Goal: Information Seeking & Learning: Learn about a topic

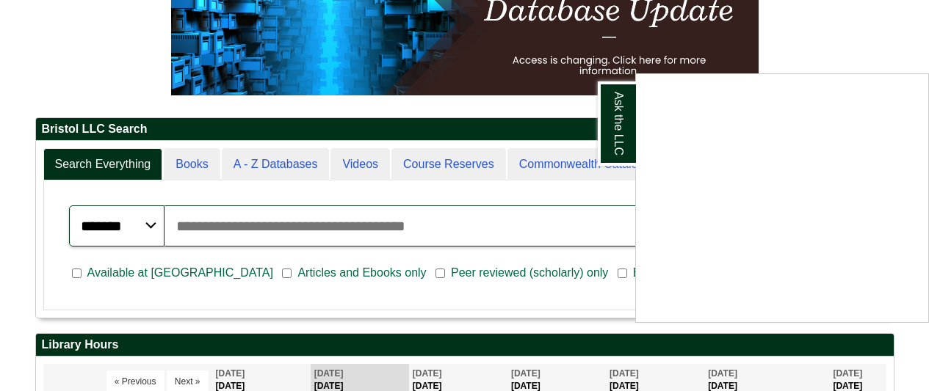
scroll to position [294, 0]
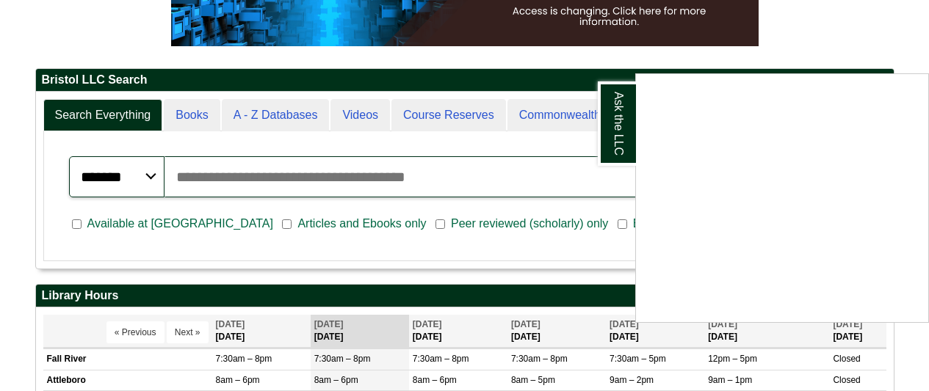
click at [316, 198] on div "Ask the LLC" at bounding box center [464, 195] width 929 height 391
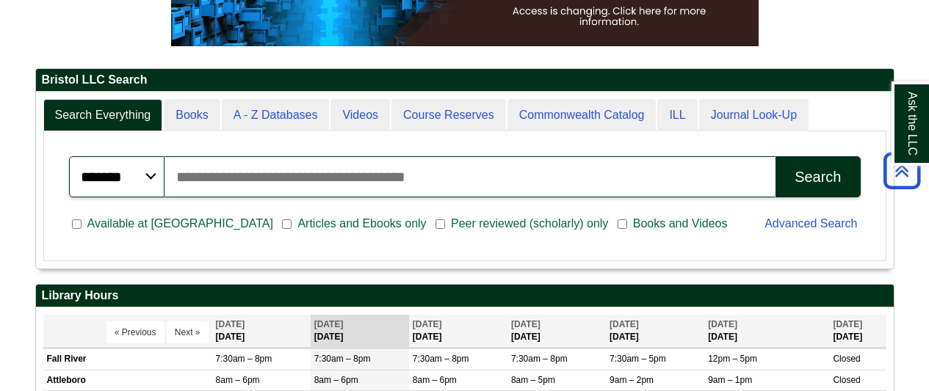
click at [242, 177] on input "Search articles, books, journals & more" at bounding box center [471, 176] width 612 height 41
click at [640, 188] on input "Search articles, books, journals & more" at bounding box center [471, 176] width 612 height 41
type input "**********"
click at [776, 156] on button "Search" at bounding box center [818, 176] width 84 height 41
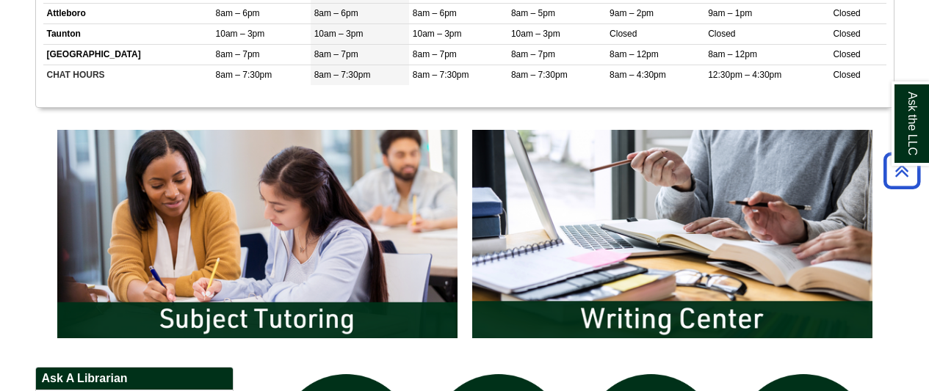
scroll to position [808, 0]
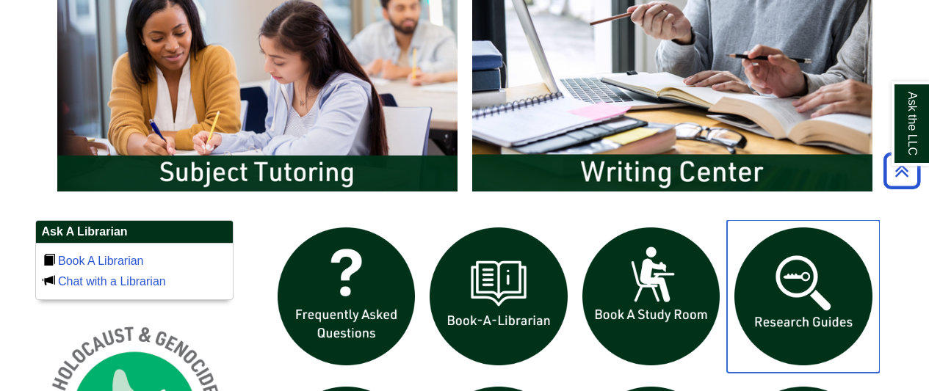
click at [813, 306] on img "slideshow" at bounding box center [803, 296] width 153 height 153
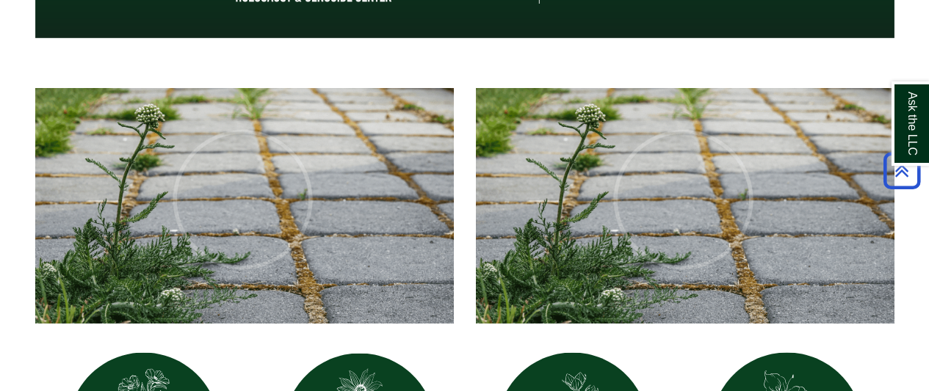
scroll to position [514, 0]
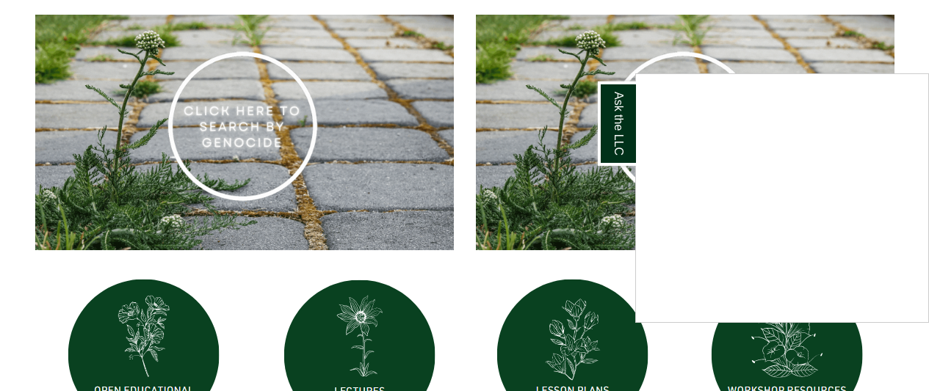
click at [466, 276] on div "Ask the LLC" at bounding box center [464, 195] width 929 height 391
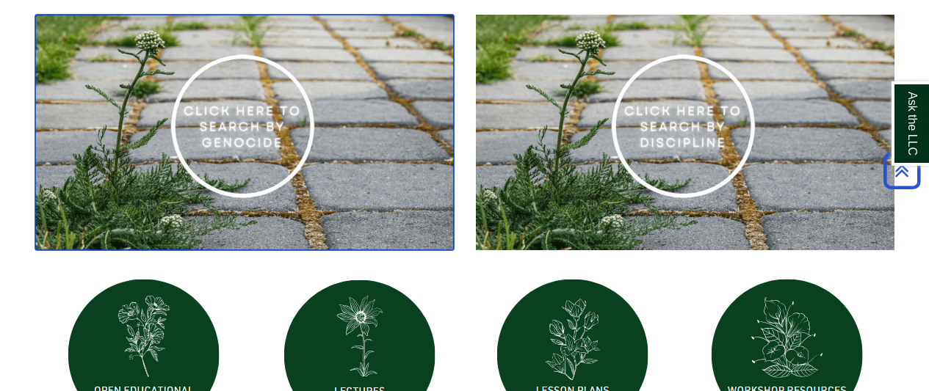
click at [261, 109] on img at bounding box center [244, 133] width 419 height 236
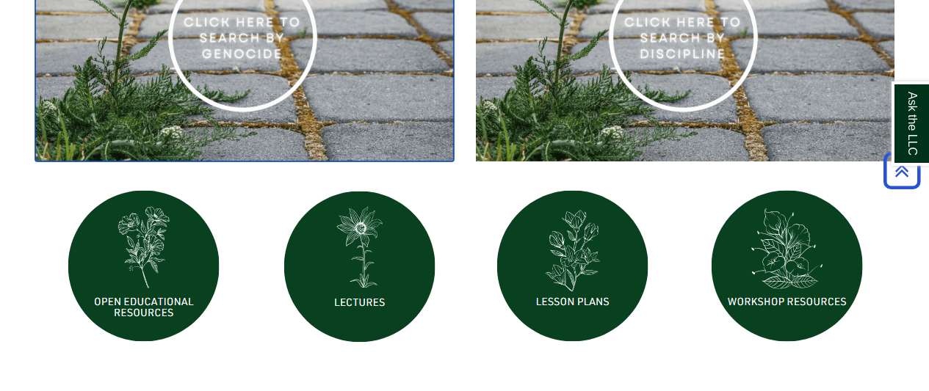
scroll to position [661, 0]
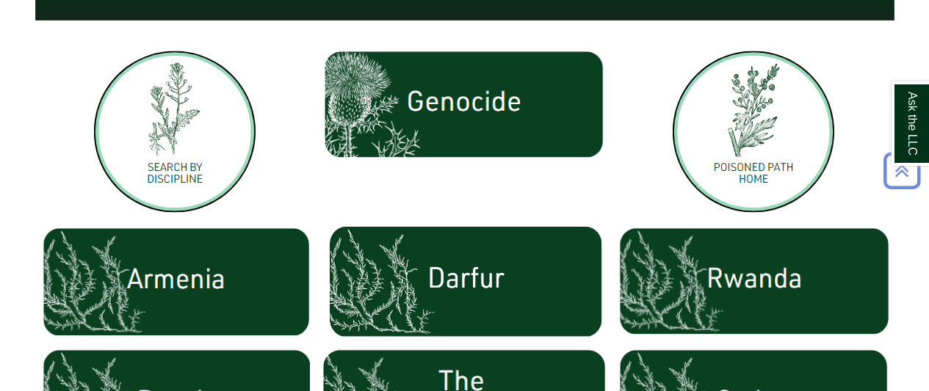
scroll to position [441, 0]
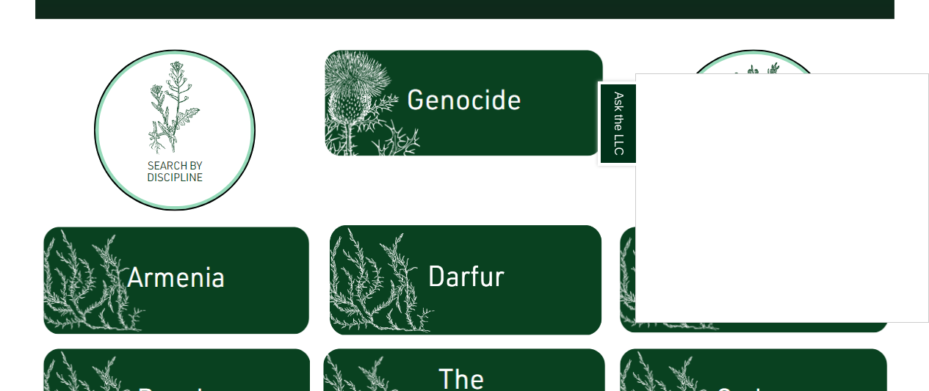
click at [422, 190] on div "Ask the LLC" at bounding box center [464, 195] width 929 height 391
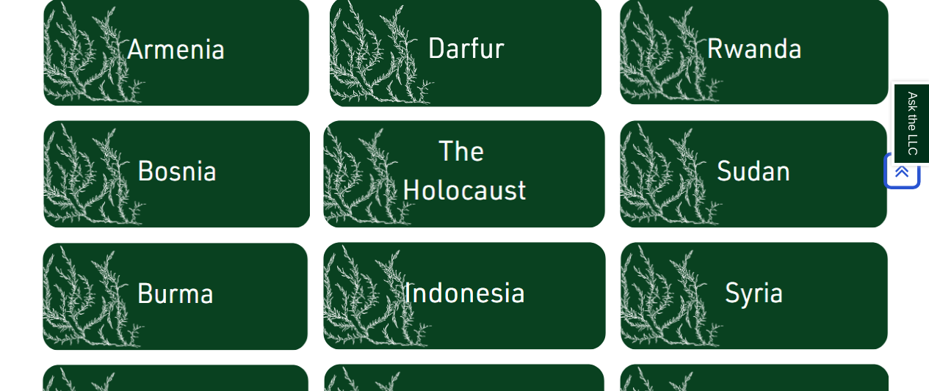
scroll to position [808, 0]
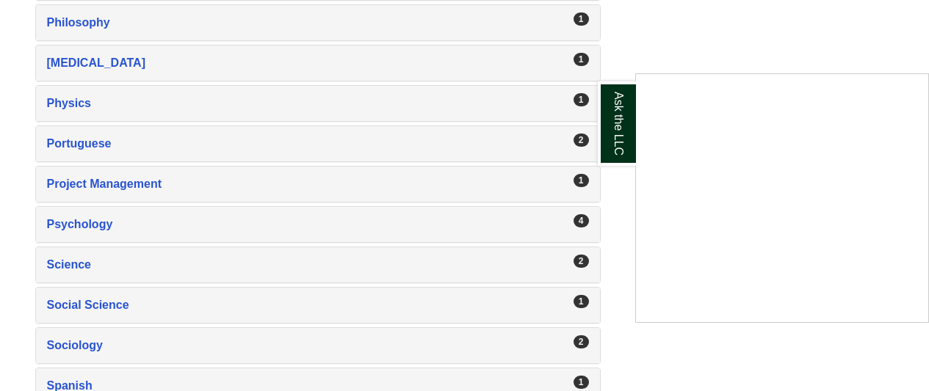
scroll to position [2349, 0]
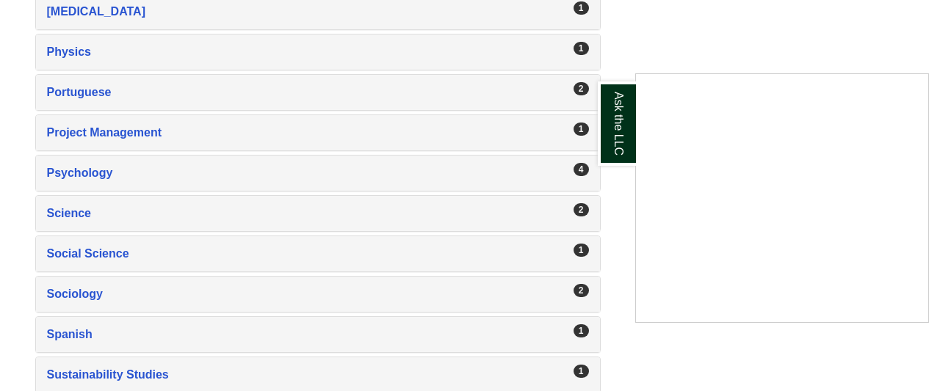
click at [71, 174] on div "Ask the LLC" at bounding box center [464, 195] width 929 height 391
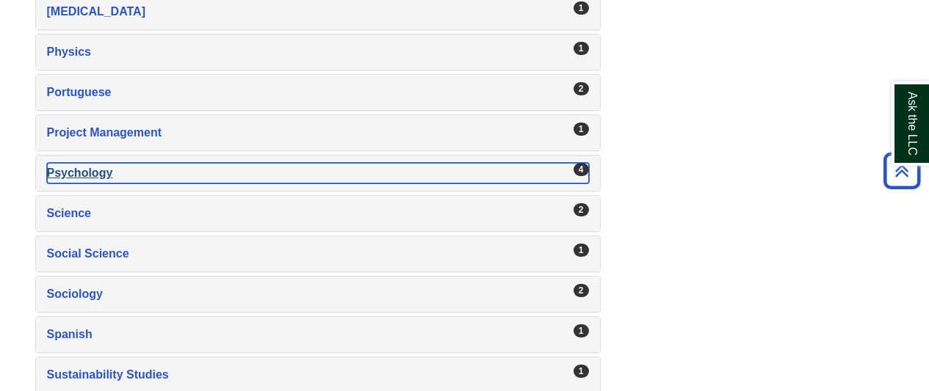
click at [78, 171] on div "Psychology , 4 guides" at bounding box center [318, 173] width 542 height 21
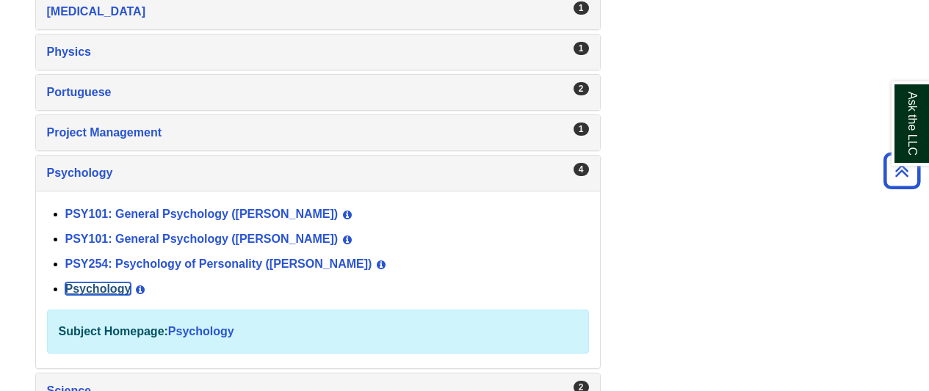
click at [114, 291] on link "Psychology" at bounding box center [98, 289] width 66 height 12
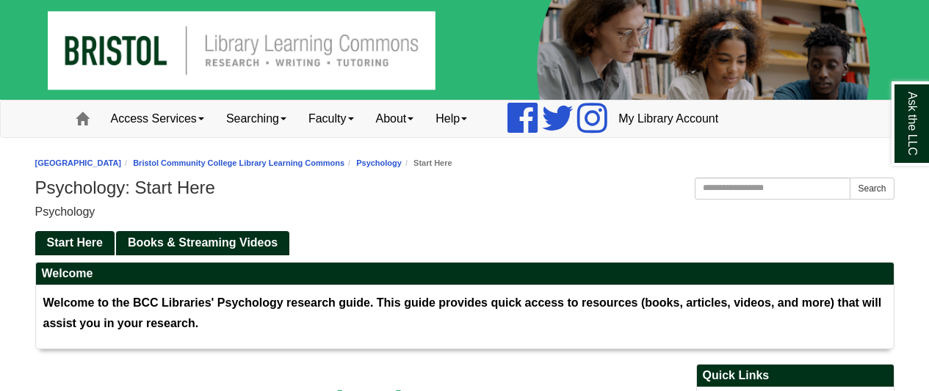
scroll to position [147, 0]
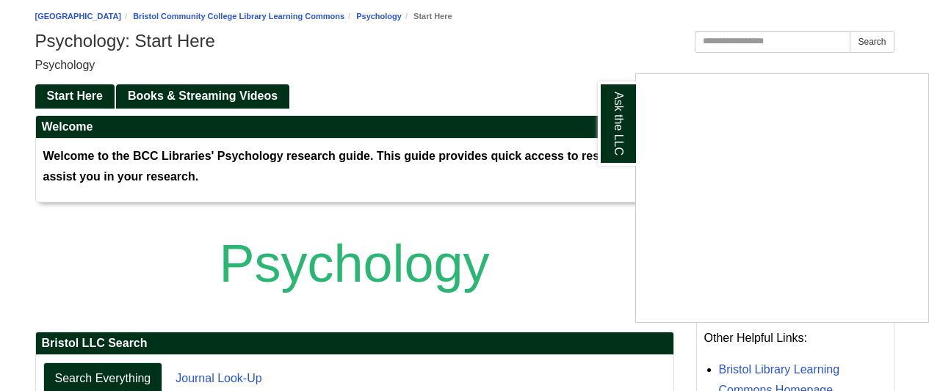
click at [398, 56] on div "Ask the LLC" at bounding box center [464, 195] width 929 height 391
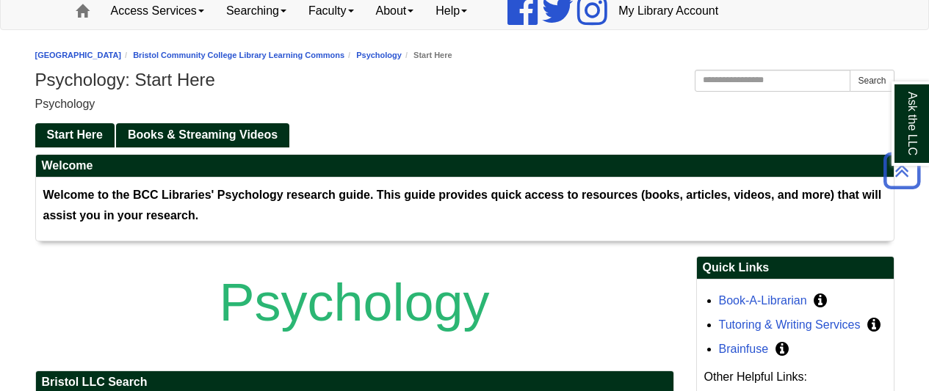
scroll to position [26, 0]
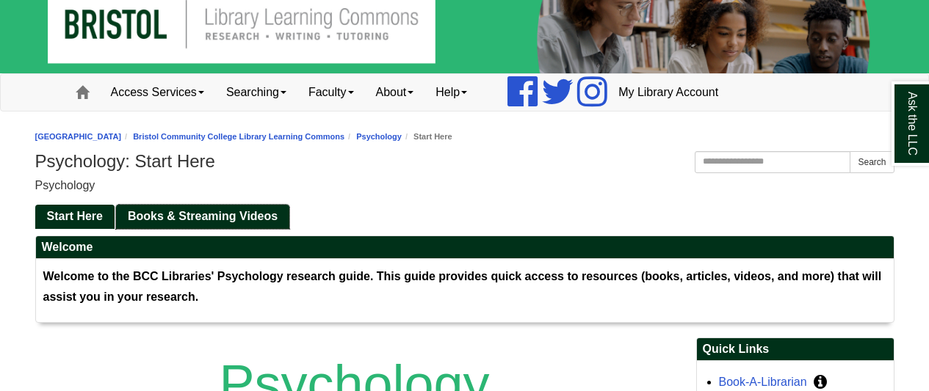
click at [208, 217] on span "Books & Streaming Videos" at bounding box center [203, 216] width 150 height 12
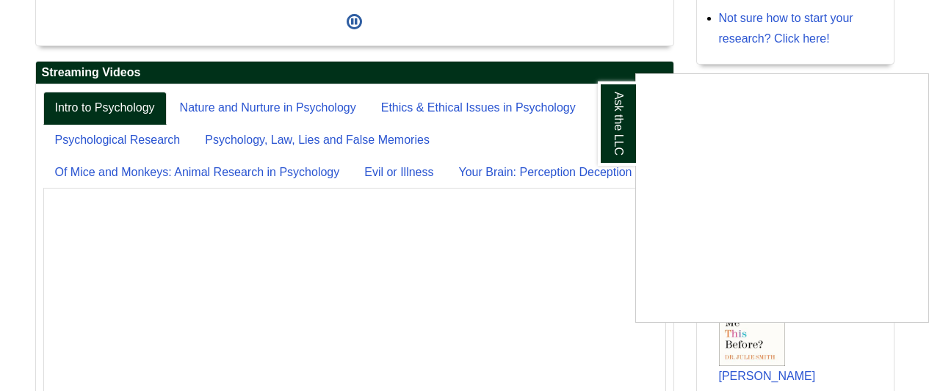
scroll to position [439, 0]
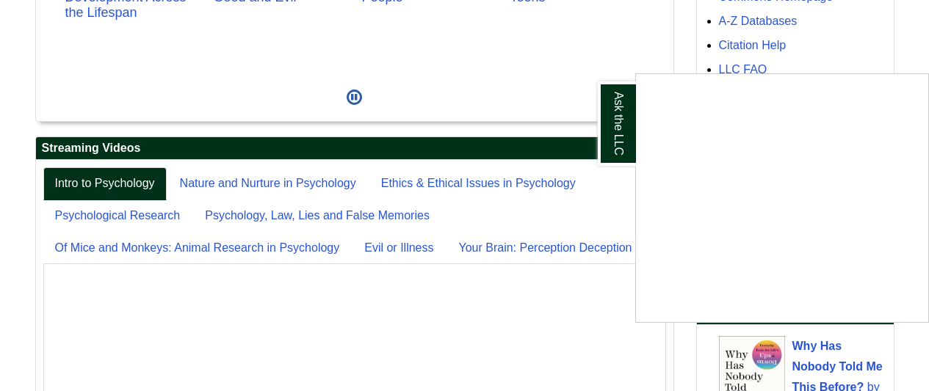
click at [521, 135] on div "Ask the LLC" at bounding box center [464, 195] width 929 height 391
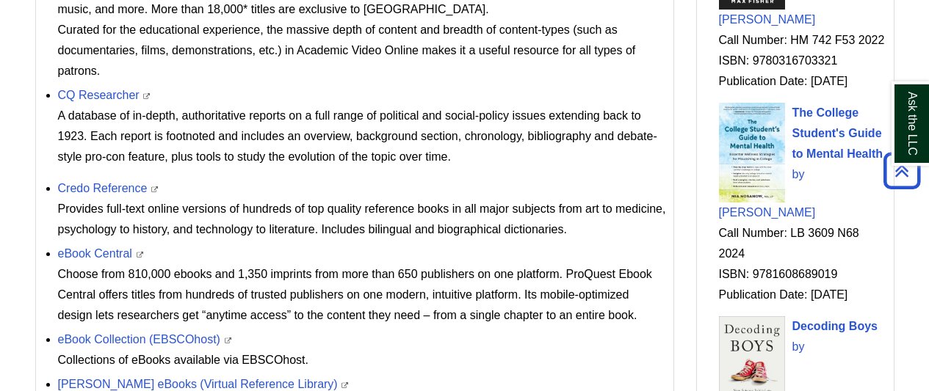
scroll to position [1100, 0]
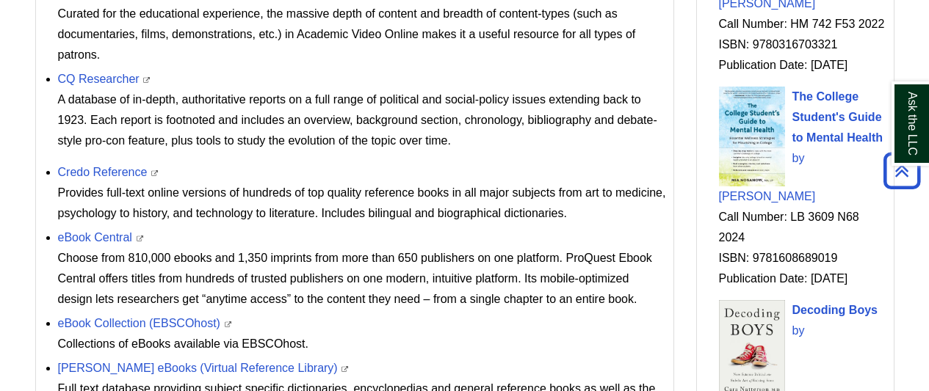
drag, startPoint x: 816, startPoint y: 364, endPoint x: 413, endPoint y: 276, distance: 412.0
click at [413, 276] on div "Choose from 810,000 ebooks and 1,350 imprints from more than 650 publishers on …" at bounding box center [362, 279] width 608 height 62
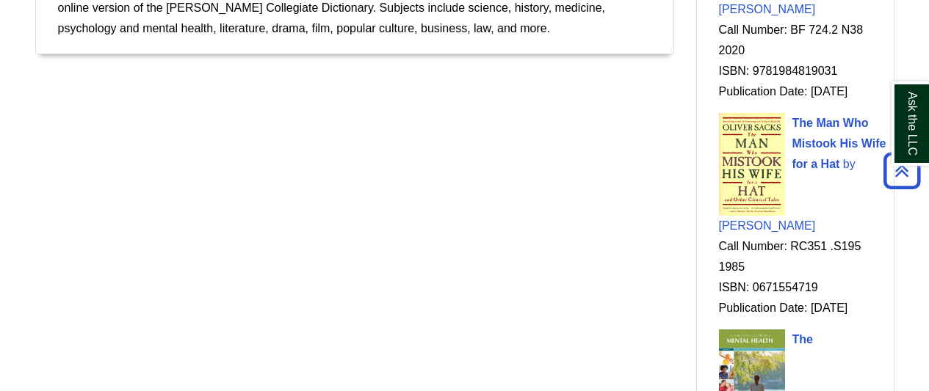
scroll to position [1507, 0]
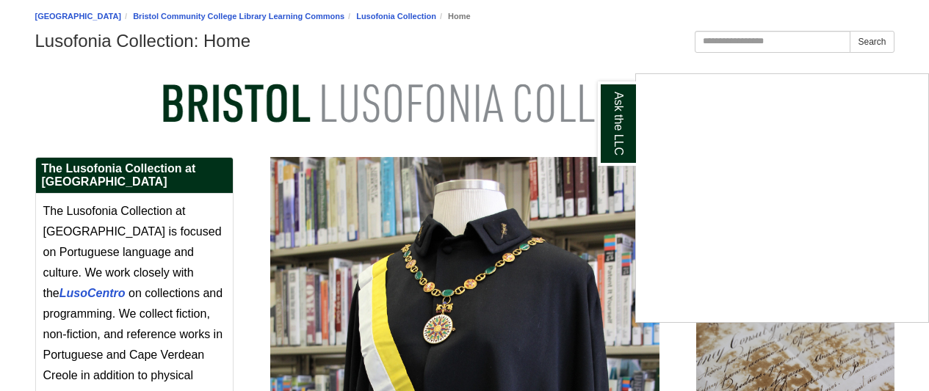
click at [595, 26] on div "Ask the LLC" at bounding box center [464, 195] width 929 height 391
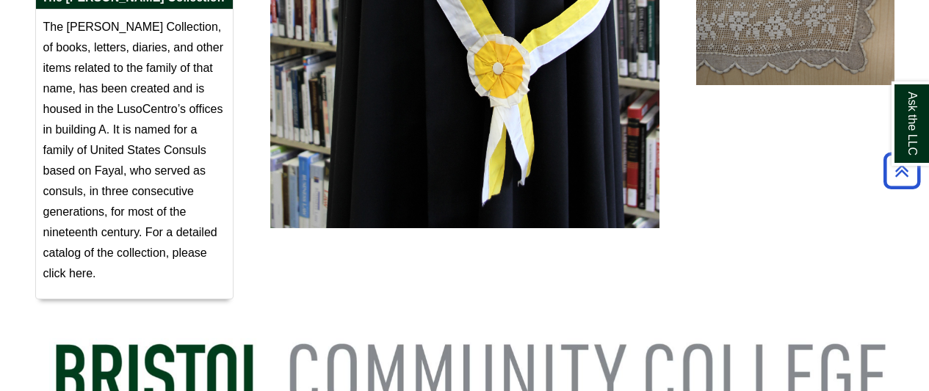
scroll to position [661, 0]
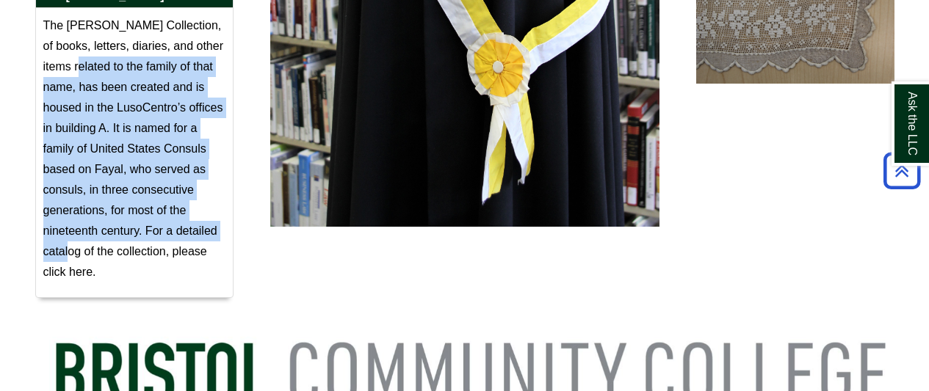
drag, startPoint x: 82, startPoint y: 58, endPoint x: 157, endPoint y: 236, distance: 192.9
click at [157, 236] on p "The [PERSON_NAME] Collection, of books, letters, diaries, and other items relat…" at bounding box center [134, 148] width 182 height 267
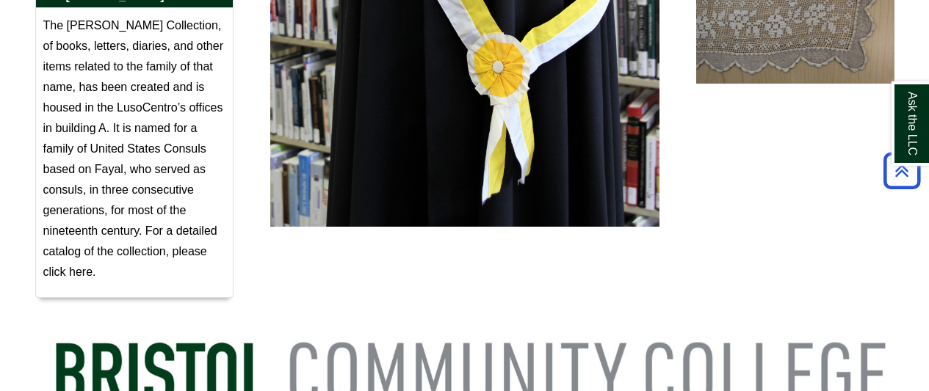
click at [168, 247] on p "The [PERSON_NAME] Collection, of books, letters, diaries, and other items relat…" at bounding box center [134, 148] width 182 height 267
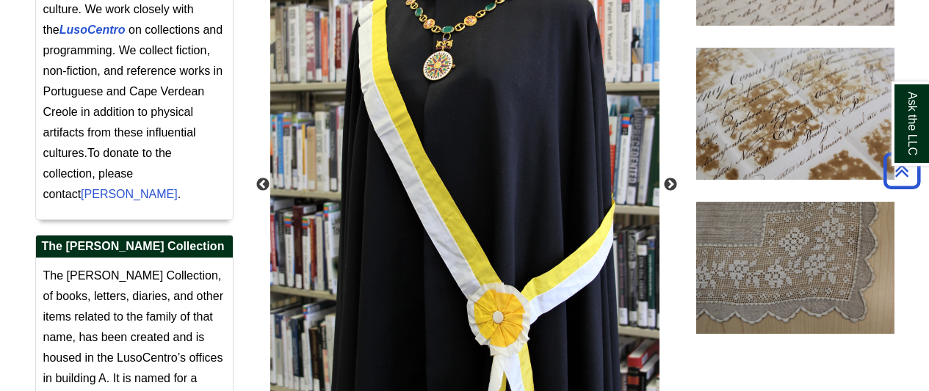
scroll to position [484, 0]
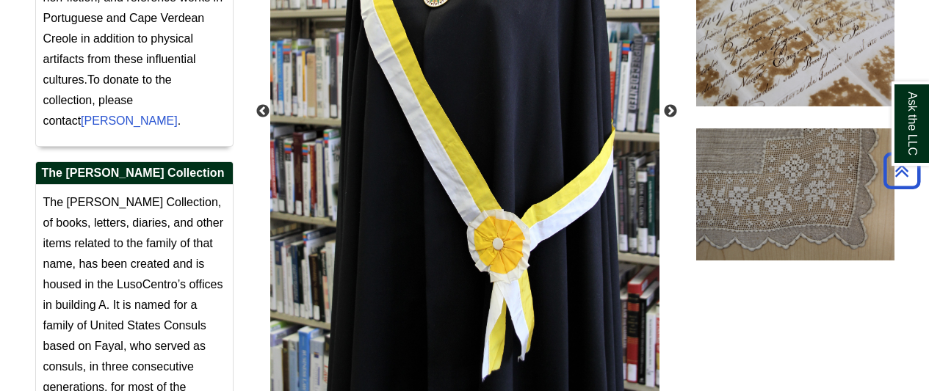
click at [660, 107] on div "Previous Next" at bounding box center [465, 112] width 419 height 584
click at [670, 111] on button "Next" at bounding box center [670, 111] width 15 height 15
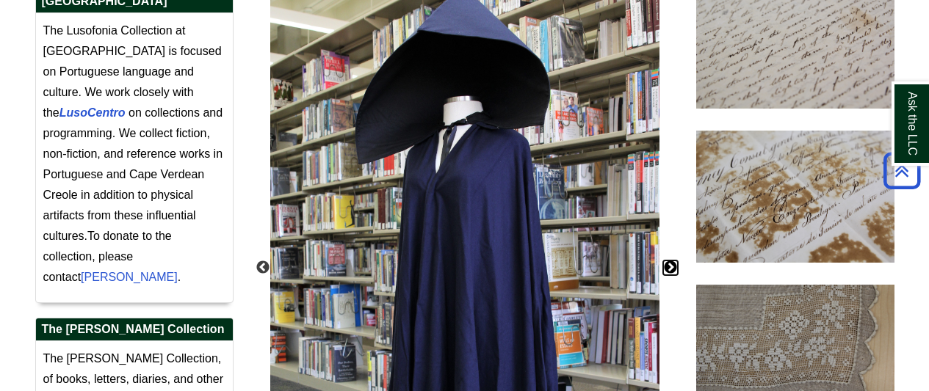
scroll to position [337, 0]
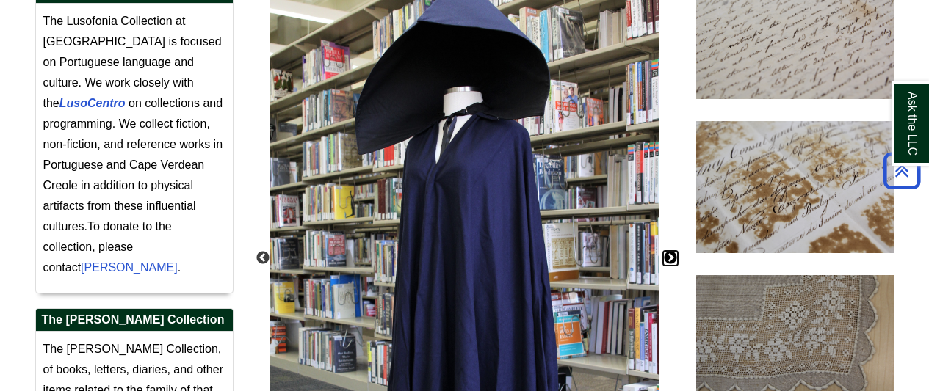
click at [672, 258] on button "Next" at bounding box center [670, 258] width 15 height 15
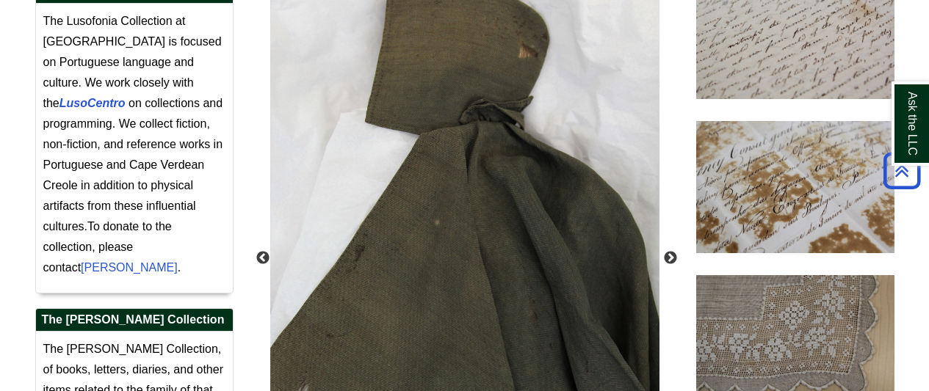
click at [664, 266] on div "Previous Next" at bounding box center [465, 259] width 419 height 584
click at [673, 257] on button "Next" at bounding box center [670, 258] width 15 height 15
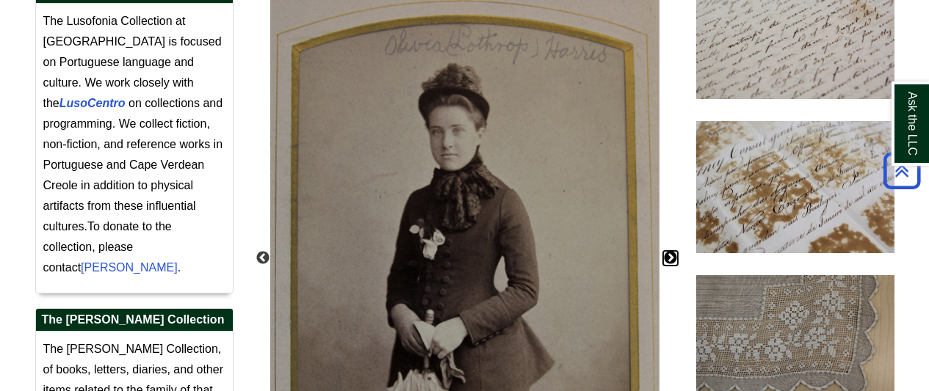
click at [671, 263] on button "Next" at bounding box center [670, 258] width 15 height 15
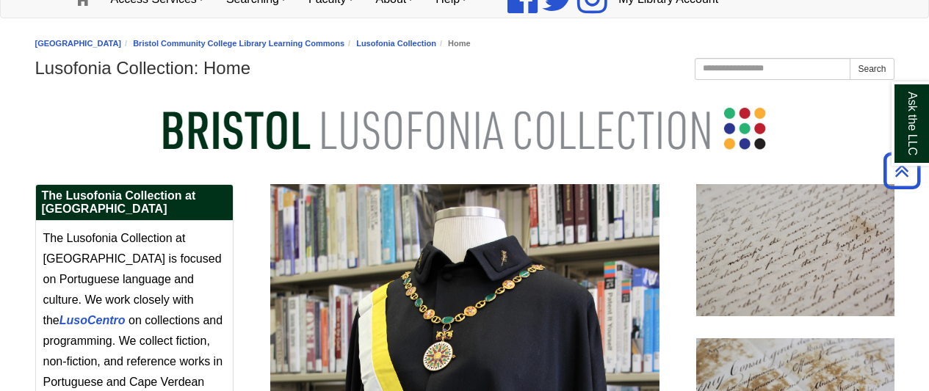
scroll to position [43, 0]
